Goal: Browse casually

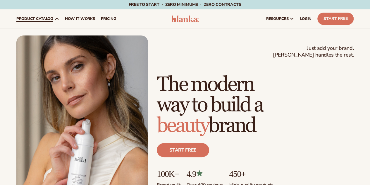
click at [43, 16] on span "product catalog" at bounding box center [34, 18] width 37 height 5
click at [50, 18] on span "product catalog" at bounding box center [34, 18] width 37 height 5
click at [186, 21] on img at bounding box center [186, 18] width 28 height 7
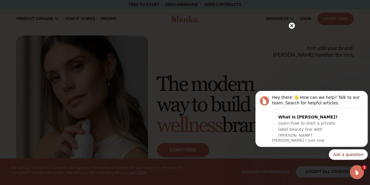
click at [290, 28] on circle at bounding box center [292, 26] width 6 height 6
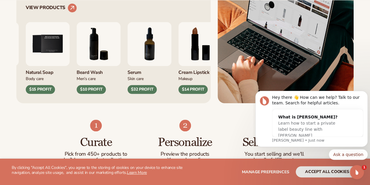
scroll to position [263, 0]
